Goal: Information Seeking & Learning: Learn about a topic

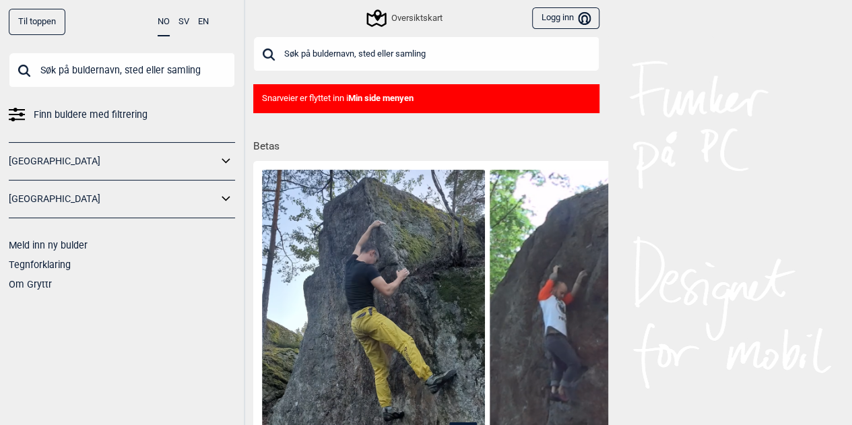
click at [414, 19] on div "Oversiktskart" at bounding box center [406, 18] width 74 height 16
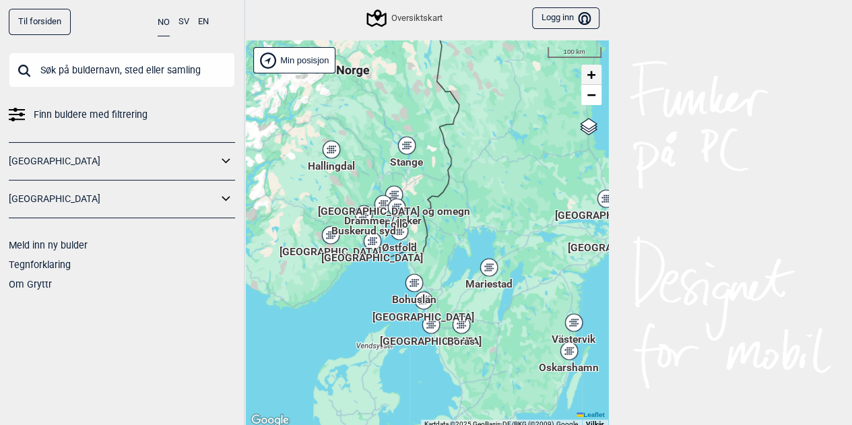
click at [592, 75] on span "+" at bounding box center [591, 74] width 9 height 17
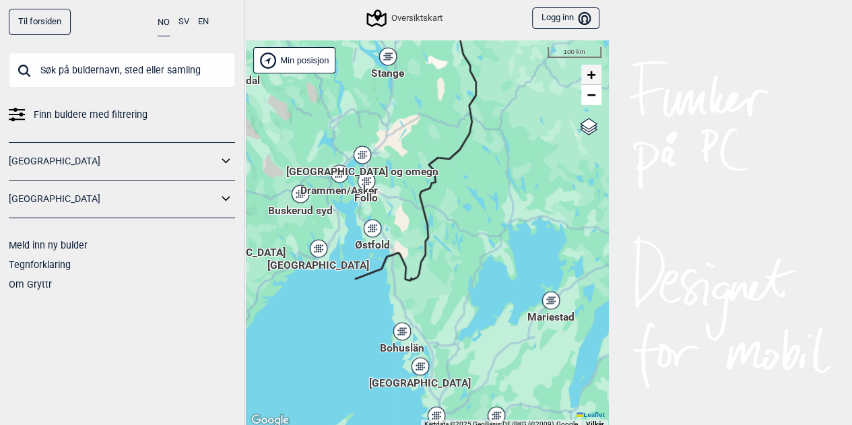
scroll to position [3, 0]
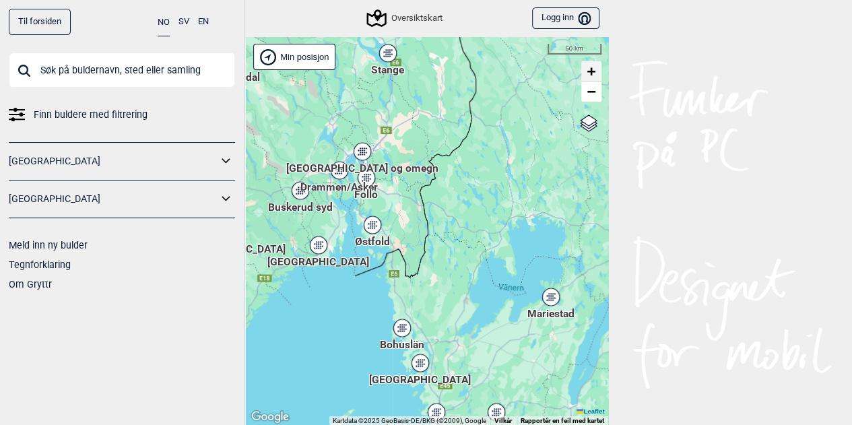
click at [592, 75] on span "+" at bounding box center [591, 71] width 9 height 17
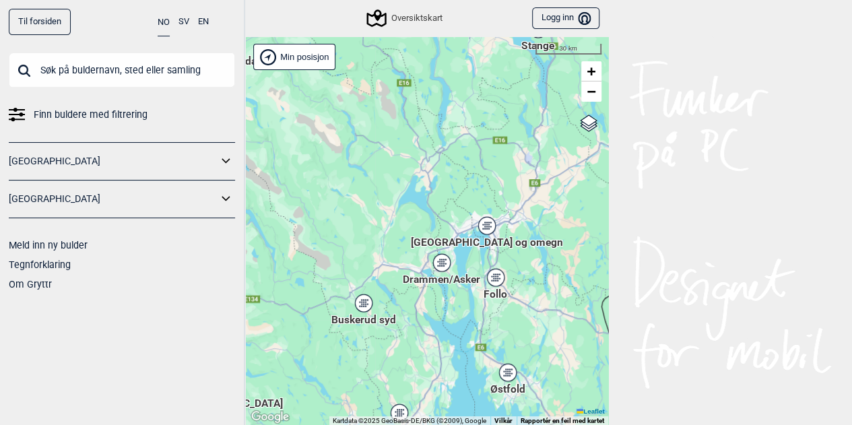
drag, startPoint x: 352, startPoint y: 163, endPoint x: 541, endPoint y: 317, distance: 244.3
click at [541, 317] on div "Hallingdal Stange [GEOGRAPHIC_DATA] syd [GEOGRAPHIC_DATA] og omegn [GEOGRAPHIC_…" at bounding box center [427, 231] width 364 height 389
click at [588, 67] on span "+" at bounding box center [591, 71] width 9 height 17
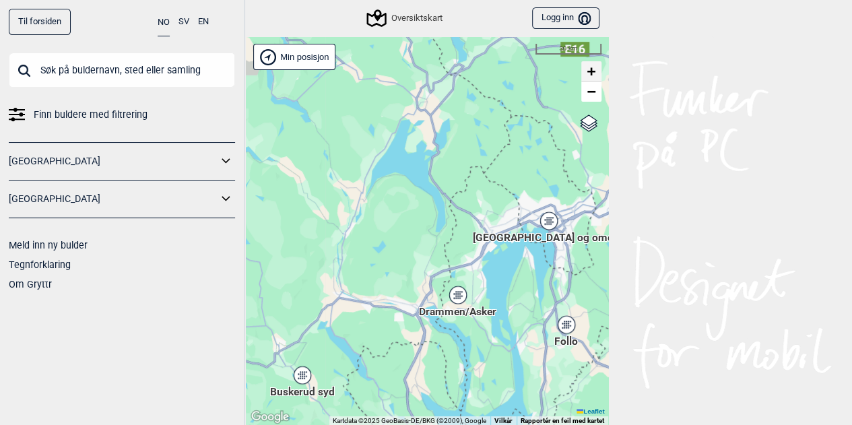
click at [588, 67] on span "+" at bounding box center [591, 71] width 9 height 17
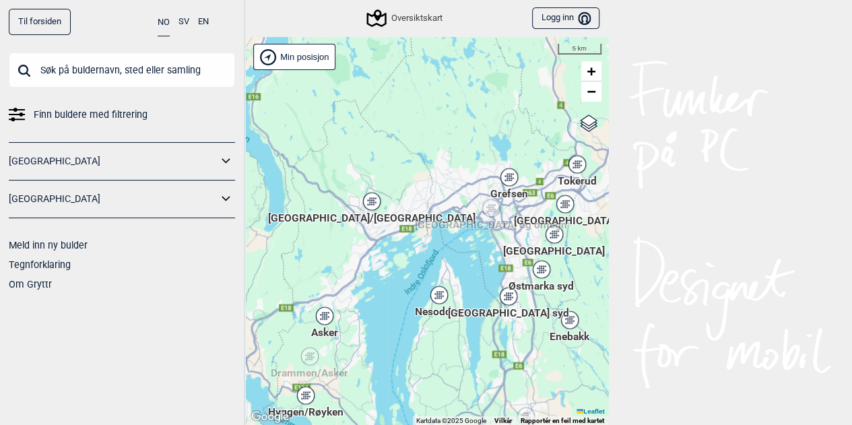
drag, startPoint x: 508, startPoint y: 246, endPoint x: 327, endPoint y: 244, distance: 180.6
click at [327, 244] on div "Hallingdal Stange [GEOGRAPHIC_DATA] syd [GEOGRAPHIC_DATA] og omegn [GEOGRAPHIC_…" at bounding box center [427, 231] width 364 height 389
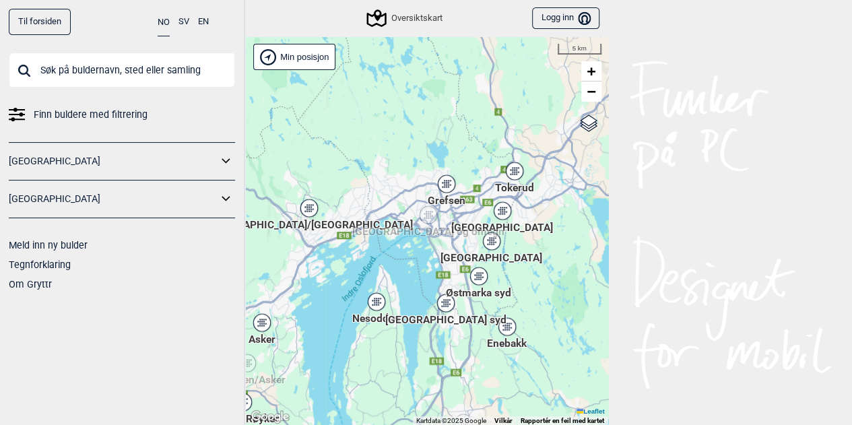
drag, startPoint x: 445, startPoint y: 342, endPoint x: 383, endPoint y: 348, distance: 63.0
click at [383, 348] on div "Hallingdal Stange [GEOGRAPHIC_DATA] syd [GEOGRAPHIC_DATA] og omegn [GEOGRAPHIC_…" at bounding box center [427, 231] width 364 height 389
click at [592, 69] on span "+" at bounding box center [591, 71] width 9 height 17
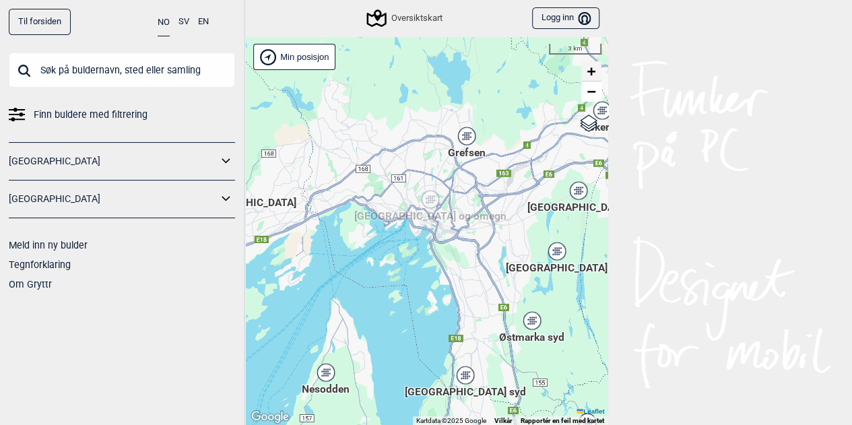
click at [592, 69] on span "+" at bounding box center [591, 71] width 9 height 17
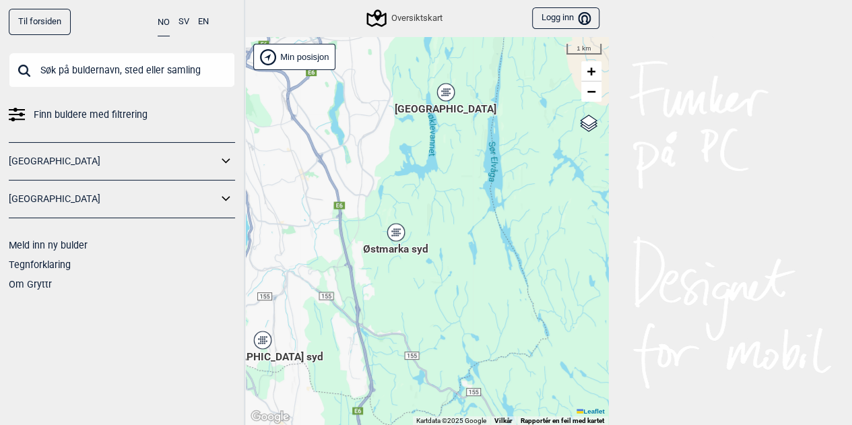
drag, startPoint x: 523, startPoint y: 249, endPoint x: 280, endPoint y: 69, distance: 302.0
click at [280, 69] on div "Hallingdal Stange [GEOGRAPHIC_DATA] syd [GEOGRAPHIC_DATA] og omegn [GEOGRAPHIC_…" at bounding box center [427, 231] width 364 height 389
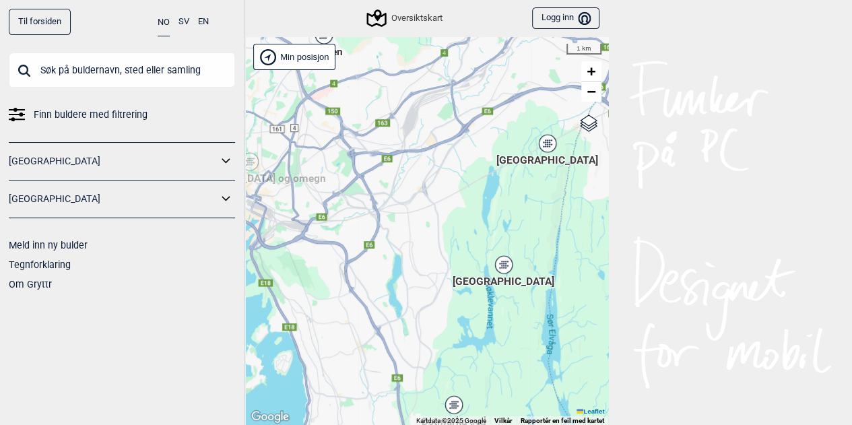
drag, startPoint x: 406, startPoint y: 197, endPoint x: 464, endPoint y: 373, distance: 184.7
click at [464, 373] on div "Hallingdal Stange [GEOGRAPHIC_DATA] syd [GEOGRAPHIC_DATA] og omegn [GEOGRAPHIC_…" at bounding box center [427, 231] width 364 height 389
click at [591, 70] on span "+" at bounding box center [591, 71] width 9 height 17
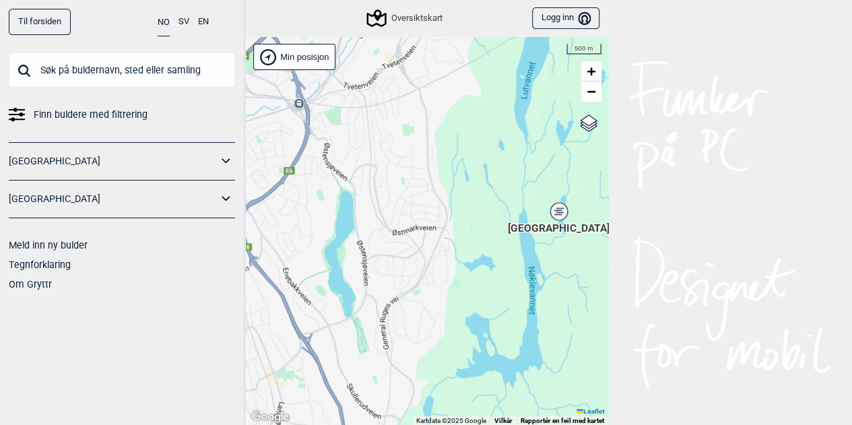
drag, startPoint x: 513, startPoint y: 320, endPoint x: 490, endPoint y: 230, distance: 93.2
click at [490, 230] on div "Hallingdal Stange [GEOGRAPHIC_DATA] syd [GEOGRAPHIC_DATA] og omegn [GEOGRAPHIC_…" at bounding box center [427, 231] width 364 height 389
click at [591, 72] on span "+" at bounding box center [591, 71] width 9 height 17
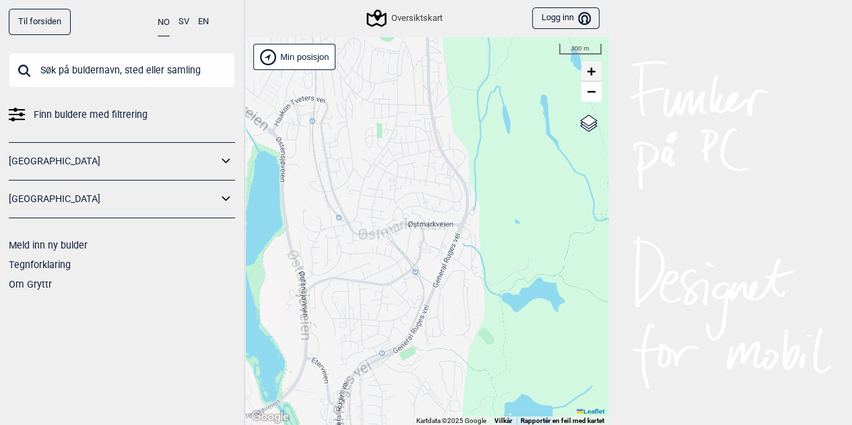
click at [591, 72] on span "+" at bounding box center [591, 71] width 9 height 17
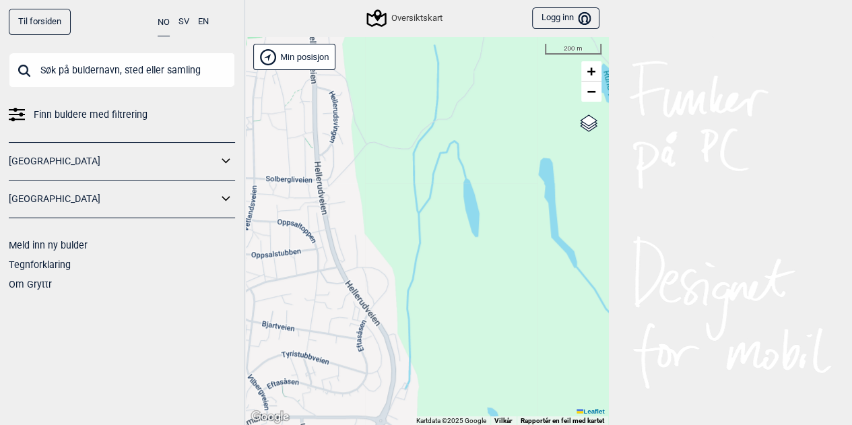
drag, startPoint x: 547, startPoint y: 257, endPoint x: 432, endPoint y: 457, distance: 230.9
click at [432, 422] on html "Til forsiden NO SV EN Finn buldere med filtrering [GEOGRAPHIC_DATA] [GEOGRAPHIC…" at bounding box center [426, 209] width 852 height 425
click at [233, 165] on icon at bounding box center [227, 162] width 18 height 20
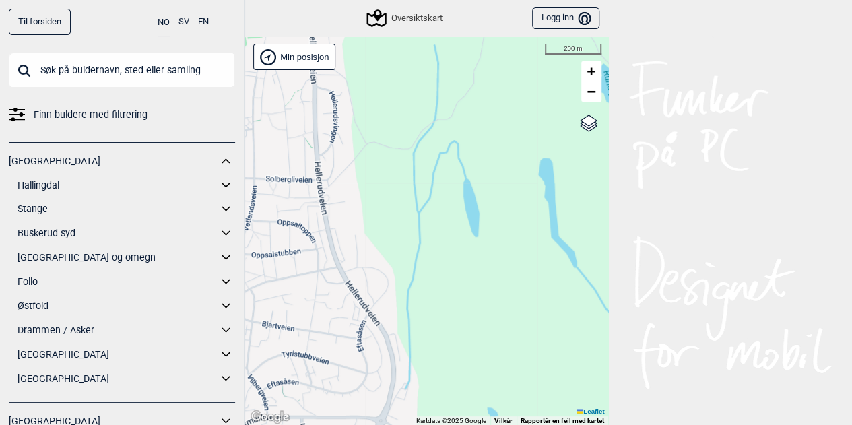
click at [218, 255] on icon at bounding box center [227, 258] width 18 height 20
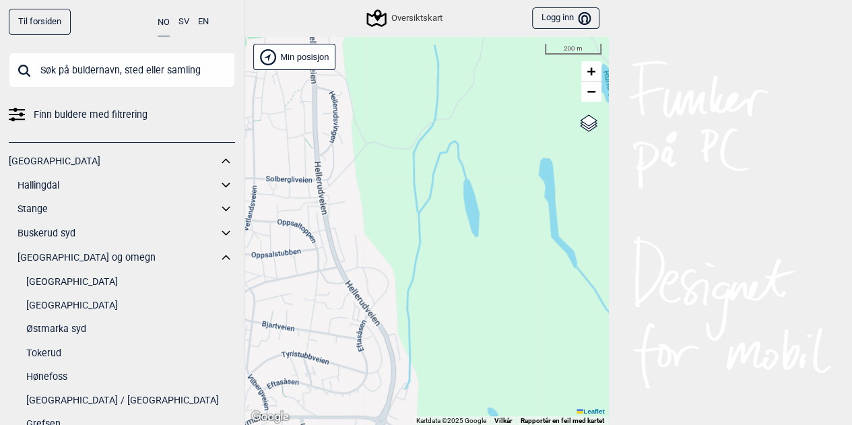
click at [125, 304] on link "[GEOGRAPHIC_DATA]" at bounding box center [130, 306] width 209 height 20
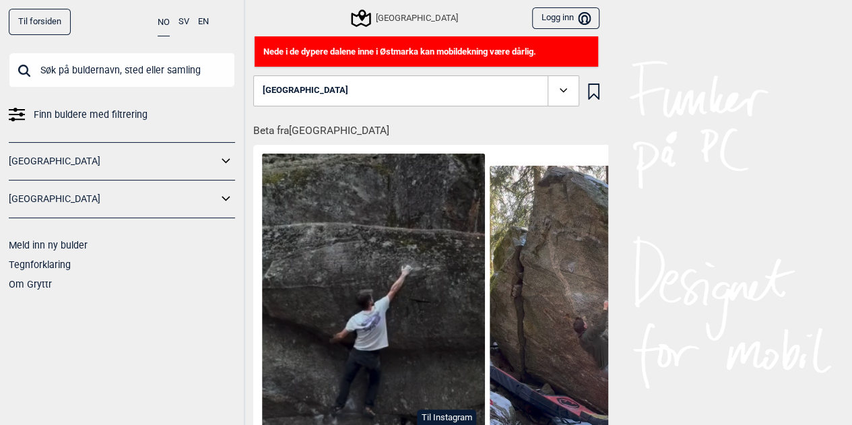
click at [562, 92] on icon at bounding box center [563, 90] width 15 height 15
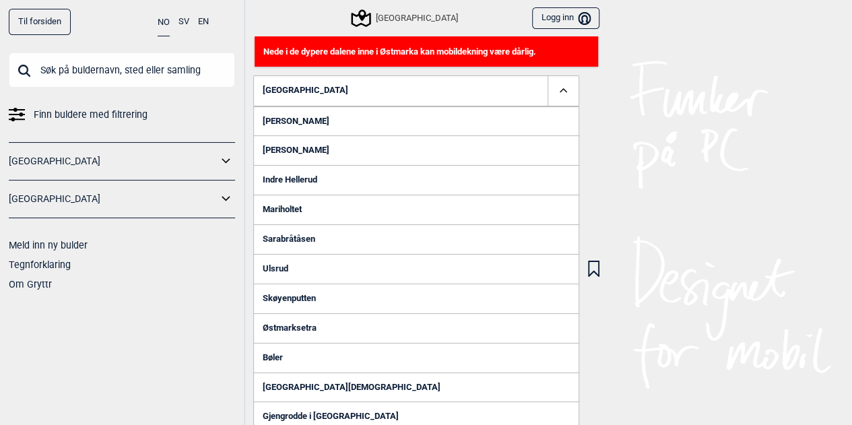
click at [562, 92] on icon at bounding box center [563, 90] width 15 height 15
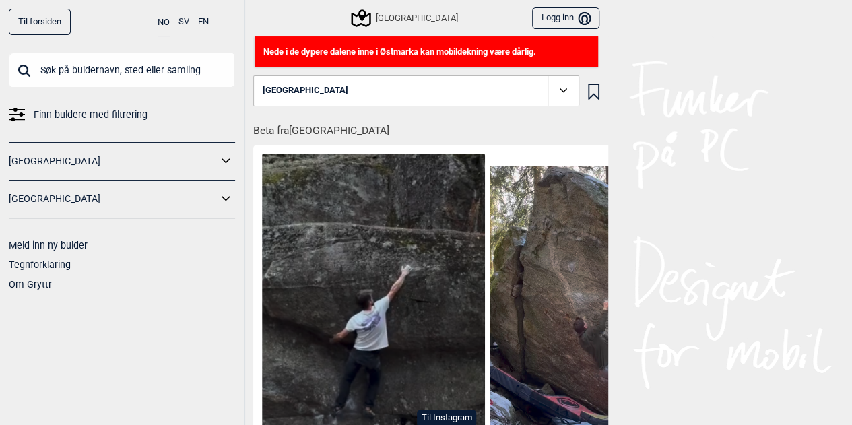
click at [420, 11] on div "[GEOGRAPHIC_DATA]" at bounding box center [405, 18] width 105 height 16
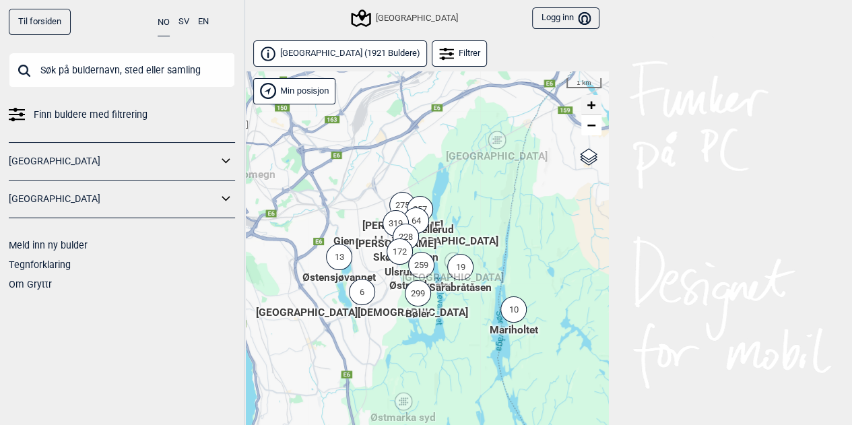
click at [592, 104] on span "+" at bounding box center [591, 104] width 9 height 17
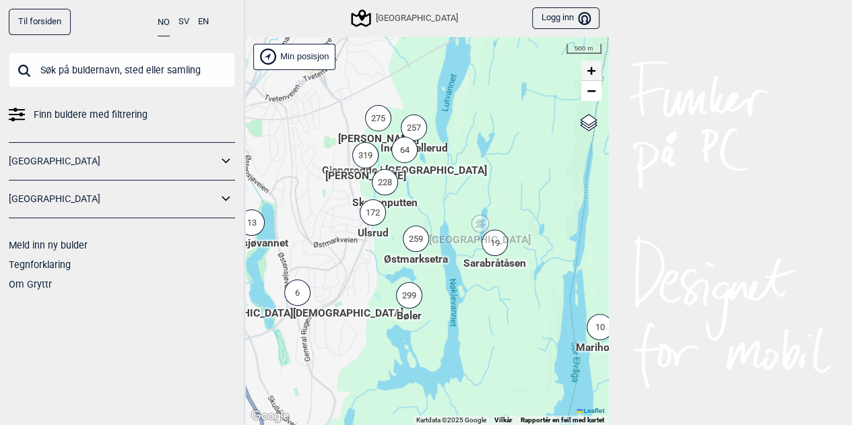
click at [591, 69] on span "+" at bounding box center [591, 70] width 9 height 17
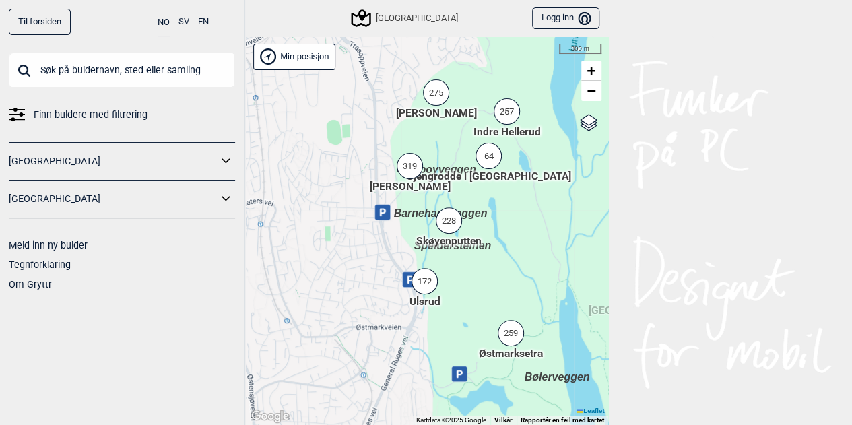
drag, startPoint x: 400, startPoint y: 206, endPoint x: 510, endPoint y: 282, distance: 133.8
click at [510, 282] on div "Hallingdal Stange [GEOGRAPHIC_DATA] syd [GEOGRAPHIC_DATA] og omegn [GEOGRAPHIC_…" at bounding box center [427, 231] width 364 height 389
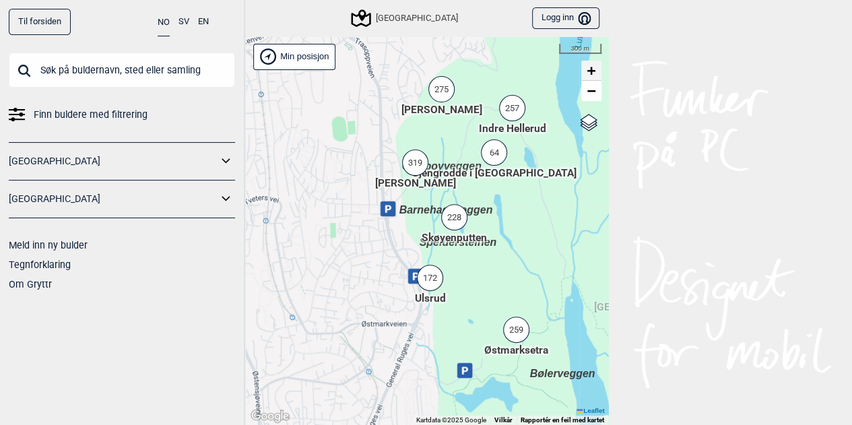
click at [594, 71] on span "+" at bounding box center [591, 70] width 9 height 17
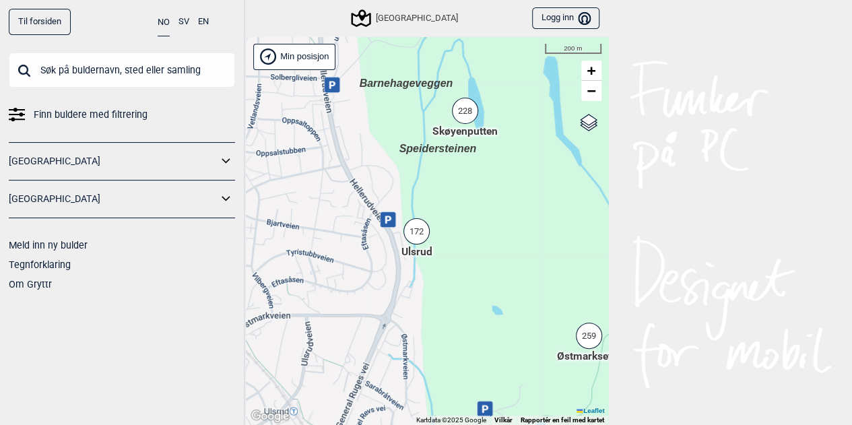
drag, startPoint x: 527, startPoint y: 261, endPoint x: 509, endPoint y: 160, distance: 102.6
click at [509, 160] on div "Hallingdal Stange [GEOGRAPHIC_DATA] syd [GEOGRAPHIC_DATA] og omegn [GEOGRAPHIC_…" at bounding box center [427, 231] width 364 height 389
click at [592, 74] on span "+" at bounding box center [591, 70] width 9 height 17
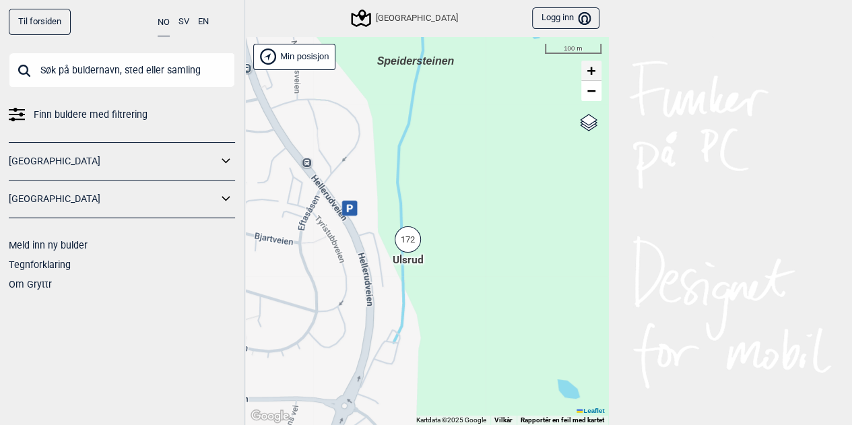
click at [592, 74] on span "+" at bounding box center [591, 70] width 9 height 17
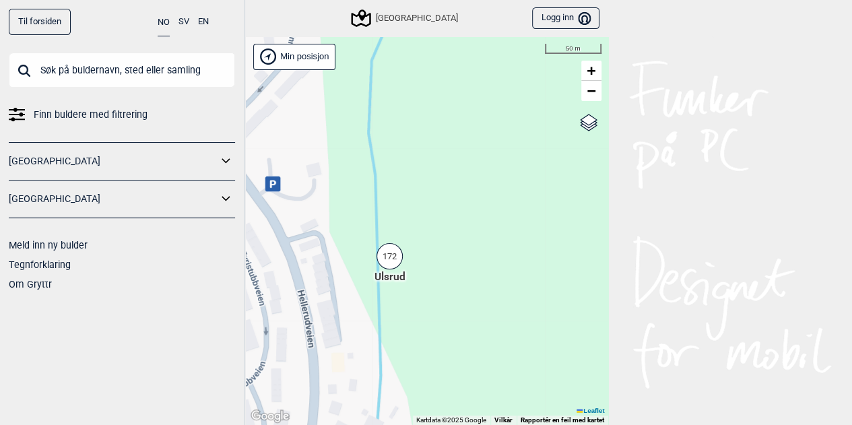
click at [390, 253] on div "172" at bounding box center [390, 256] width 26 height 26
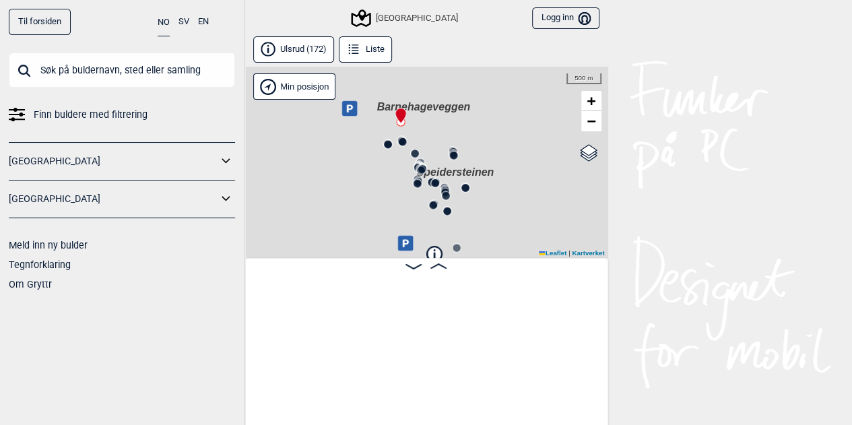
scroll to position [0, 105]
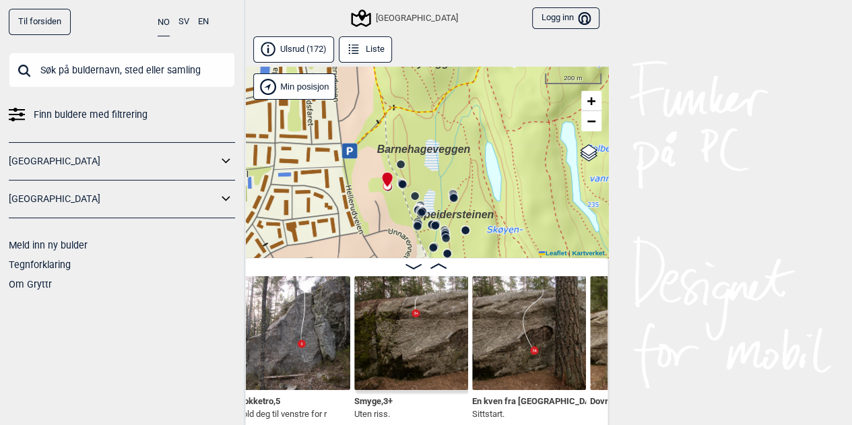
scroll to position [0, 383]
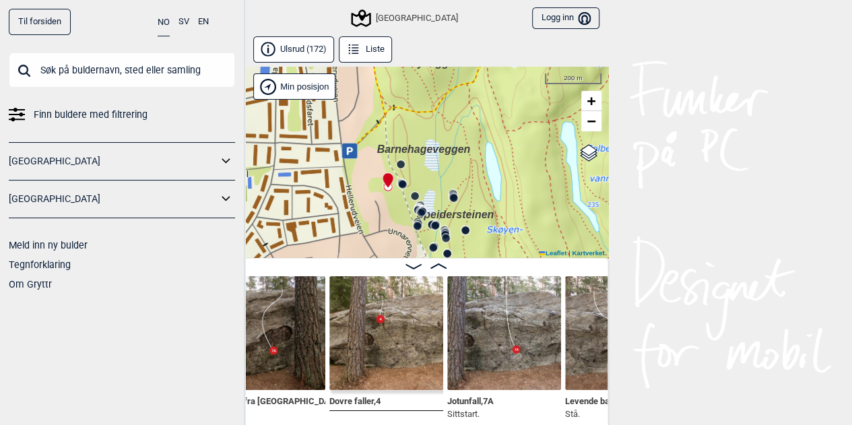
scroll to position [0, 626]
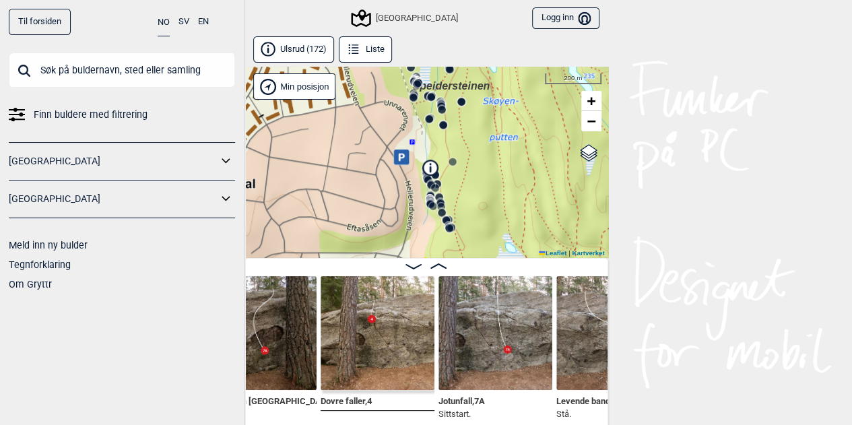
drag, startPoint x: 516, startPoint y: 226, endPoint x: 512, endPoint y: 98, distance: 128.8
click at [512, 98] on div "Speidersteinen Barnehageveggen Cowboyveggen Bølerveggen [GEOGRAPHIC_DATA]" at bounding box center [427, 162] width 364 height 191
click at [591, 103] on span "+" at bounding box center [591, 100] width 9 height 17
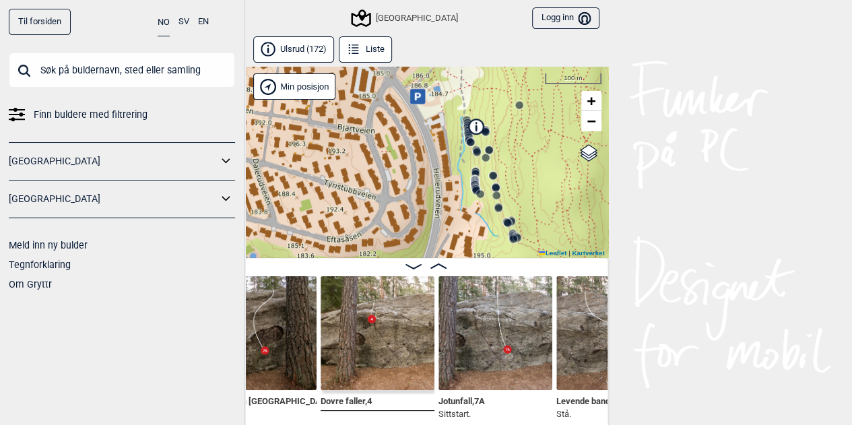
drag, startPoint x: 501, startPoint y: 132, endPoint x: 544, endPoint y: 165, distance: 54.9
click at [544, 165] on div "Speidersteinen Barnehageveggen Cowboyveggen Bølerveggen [GEOGRAPHIC_DATA]" at bounding box center [427, 162] width 364 height 191
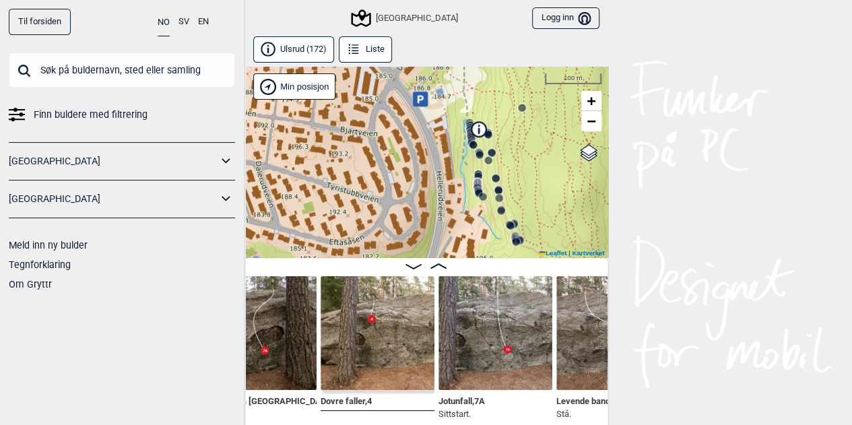
click at [496, 176] on circle at bounding box center [496, 179] width 8 height 8
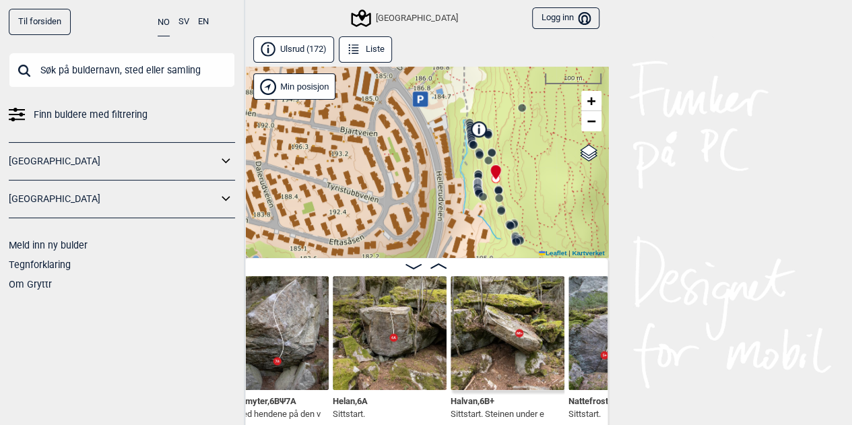
scroll to position [0, 16546]
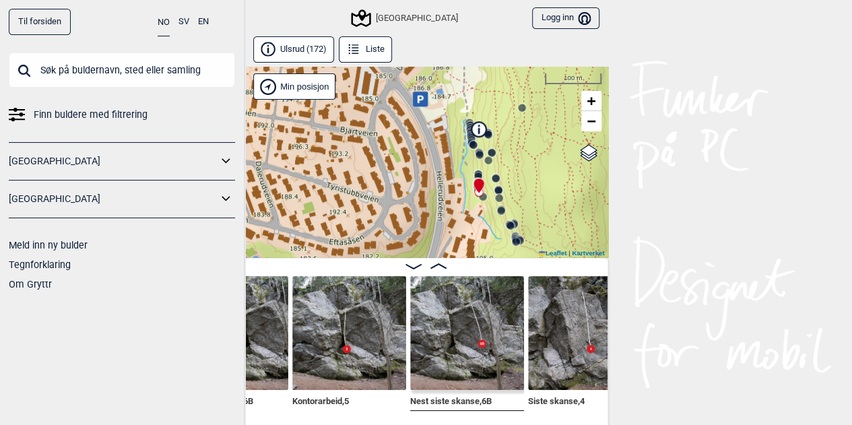
scroll to position [0, 16131]
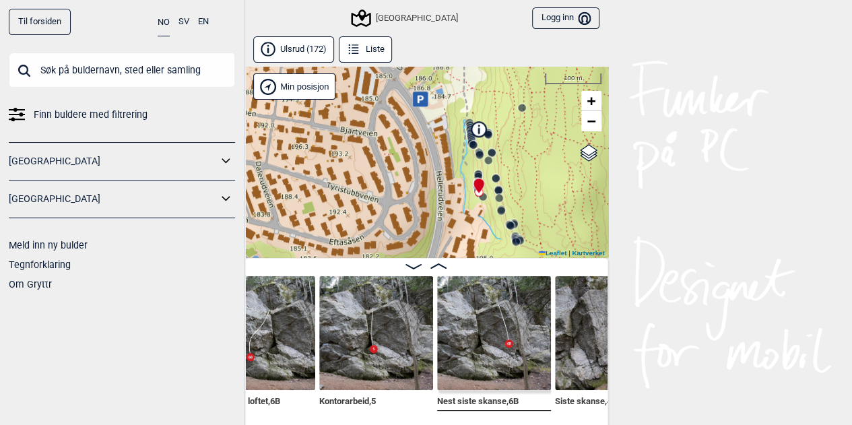
click at [501, 208] on circle at bounding box center [501, 211] width 8 height 8
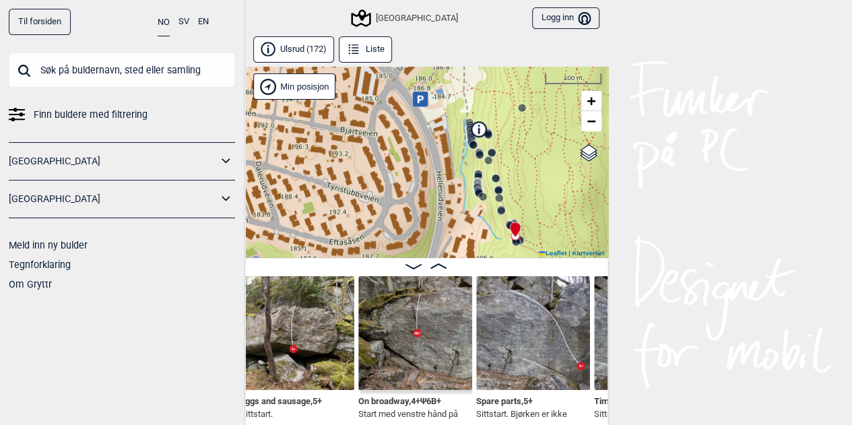
scroll to position [0, 18119]
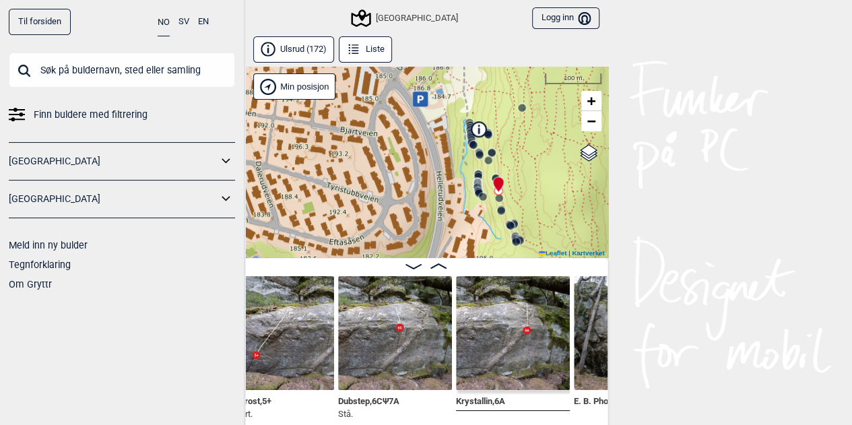
scroll to position [0, 16911]
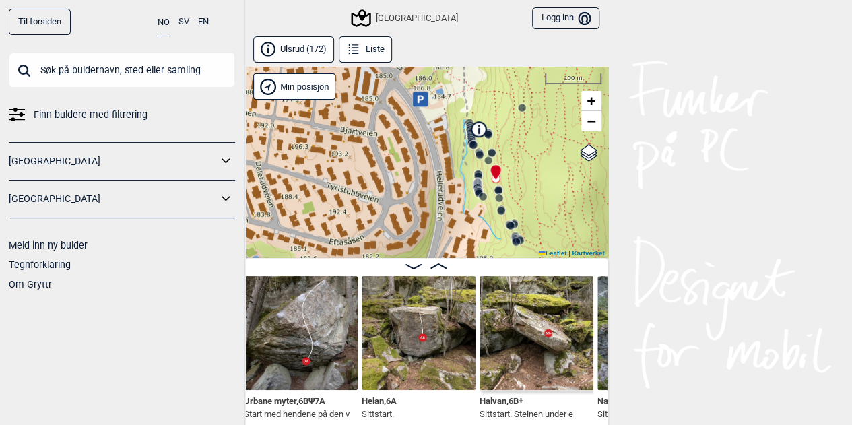
scroll to position [0, 16533]
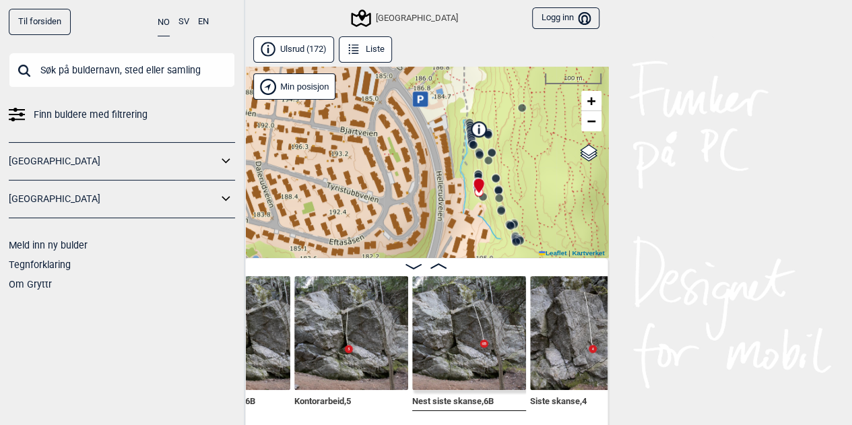
scroll to position [0, 16129]
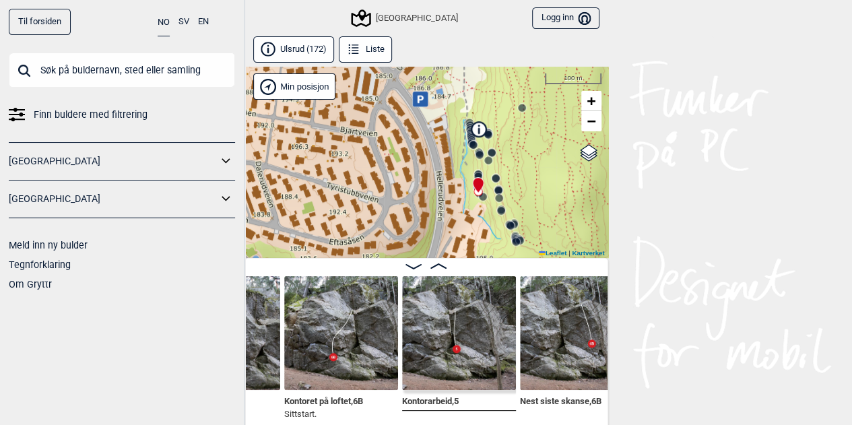
scroll to position [0, 16025]
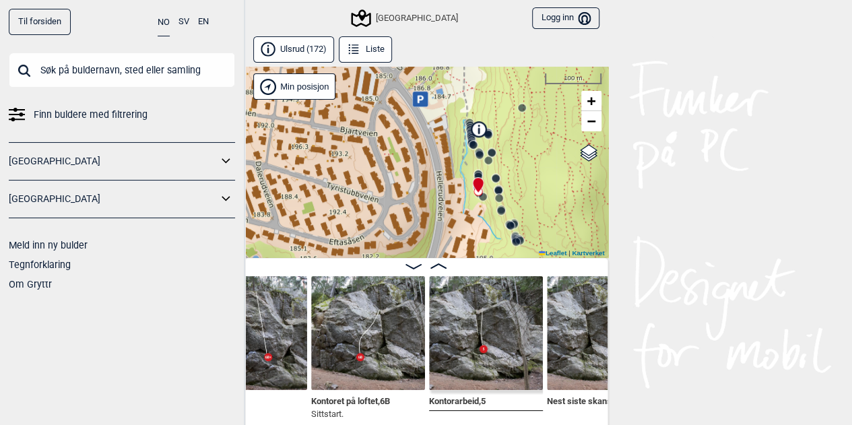
click at [490, 161] on circle at bounding box center [488, 160] width 8 height 8
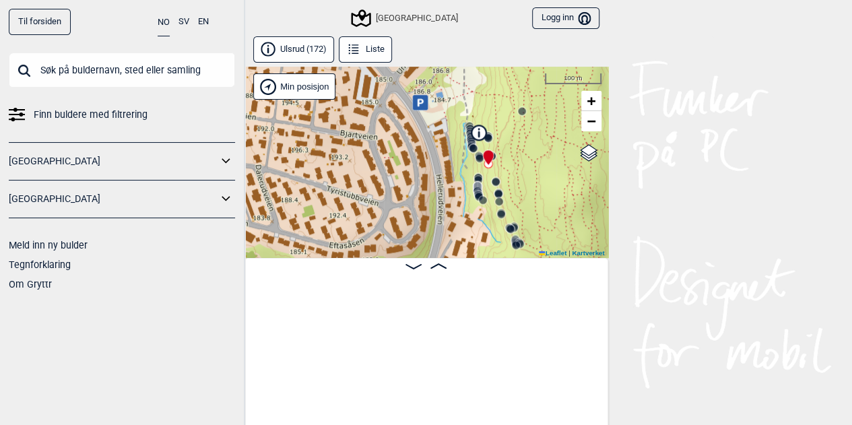
scroll to position [0, 14035]
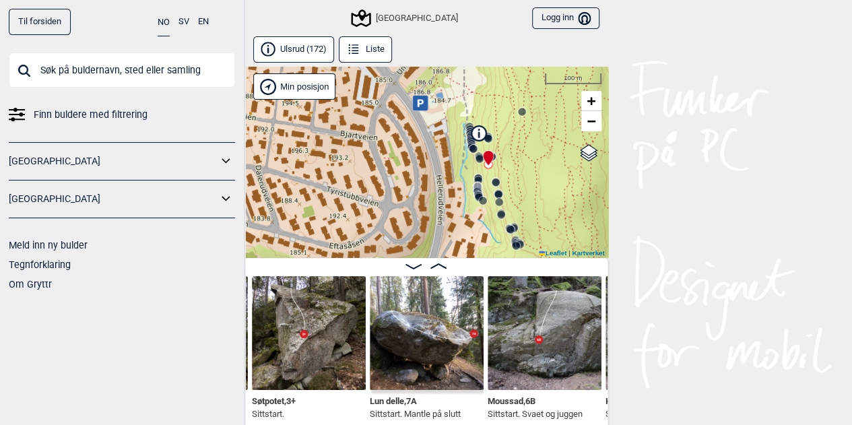
click at [489, 139] on circle at bounding box center [488, 139] width 8 height 8
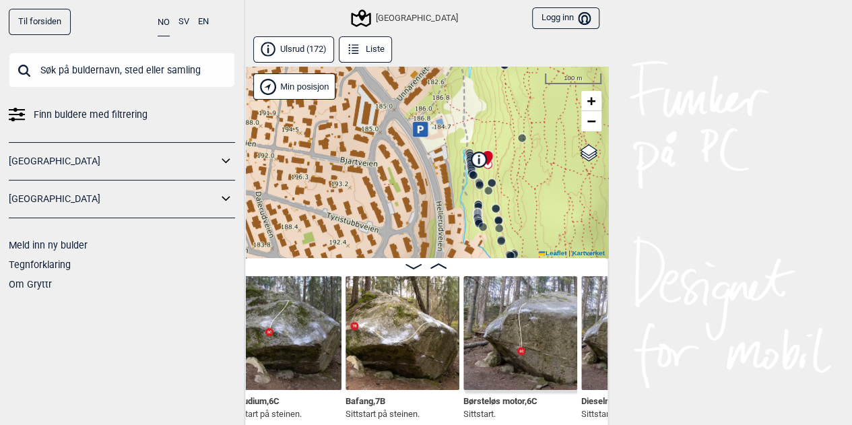
scroll to position [0, 13140]
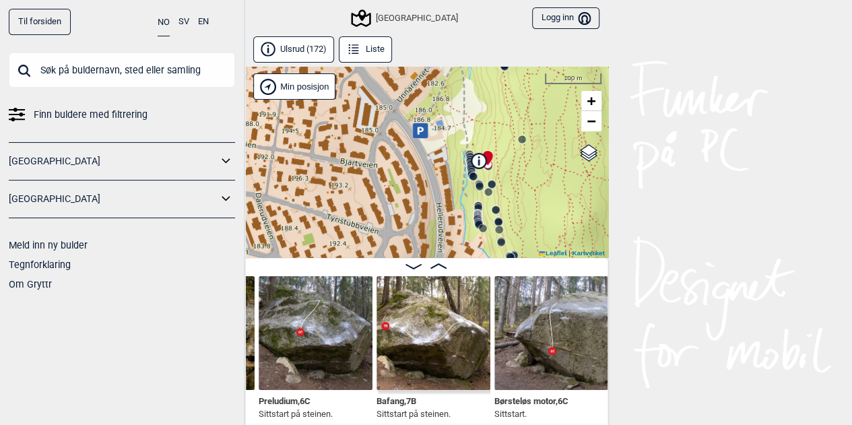
scroll to position [0, 13090]
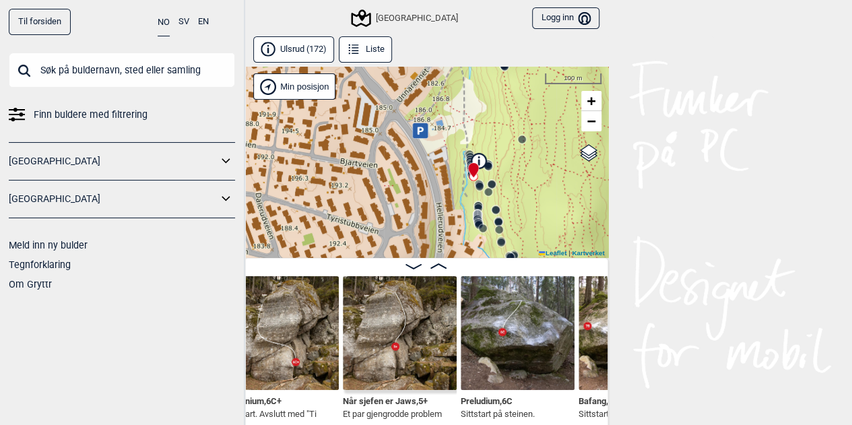
scroll to position [0, 12855]
